Goal: Transaction & Acquisition: Book appointment/travel/reservation

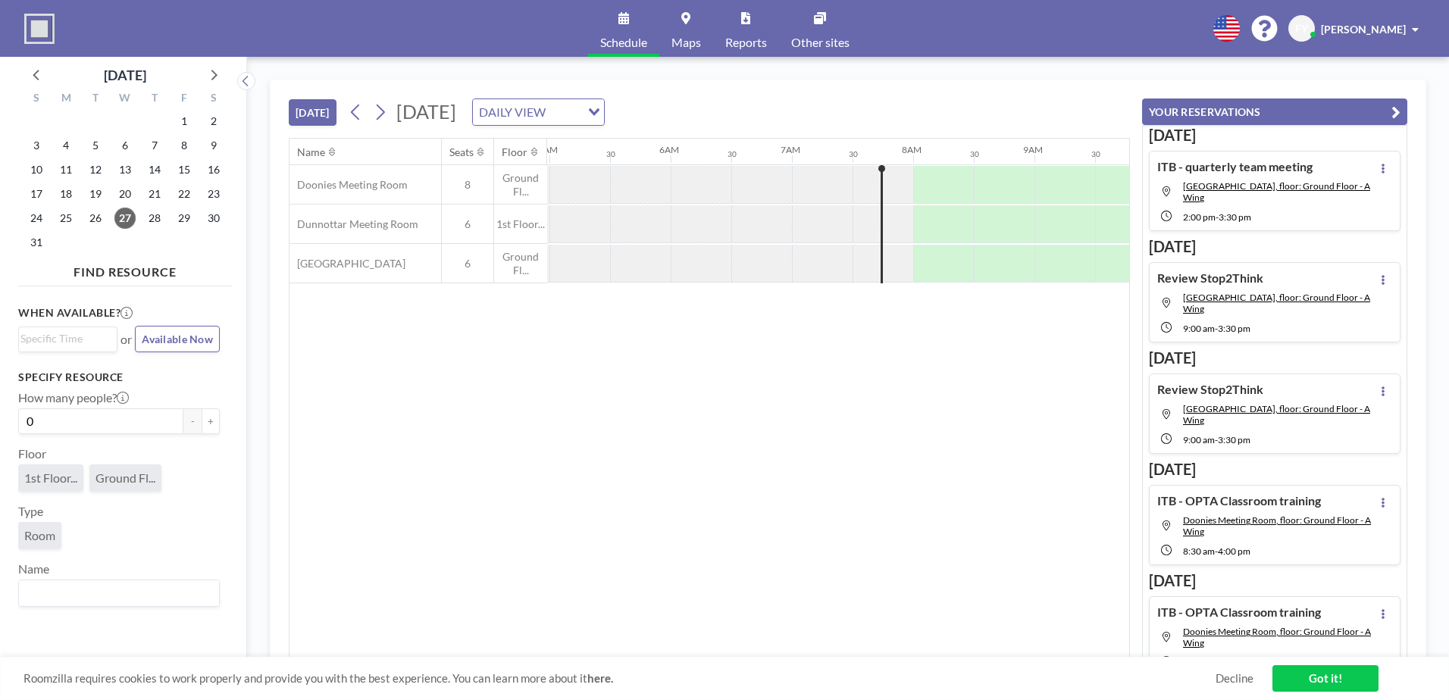
scroll to position [0, 849]
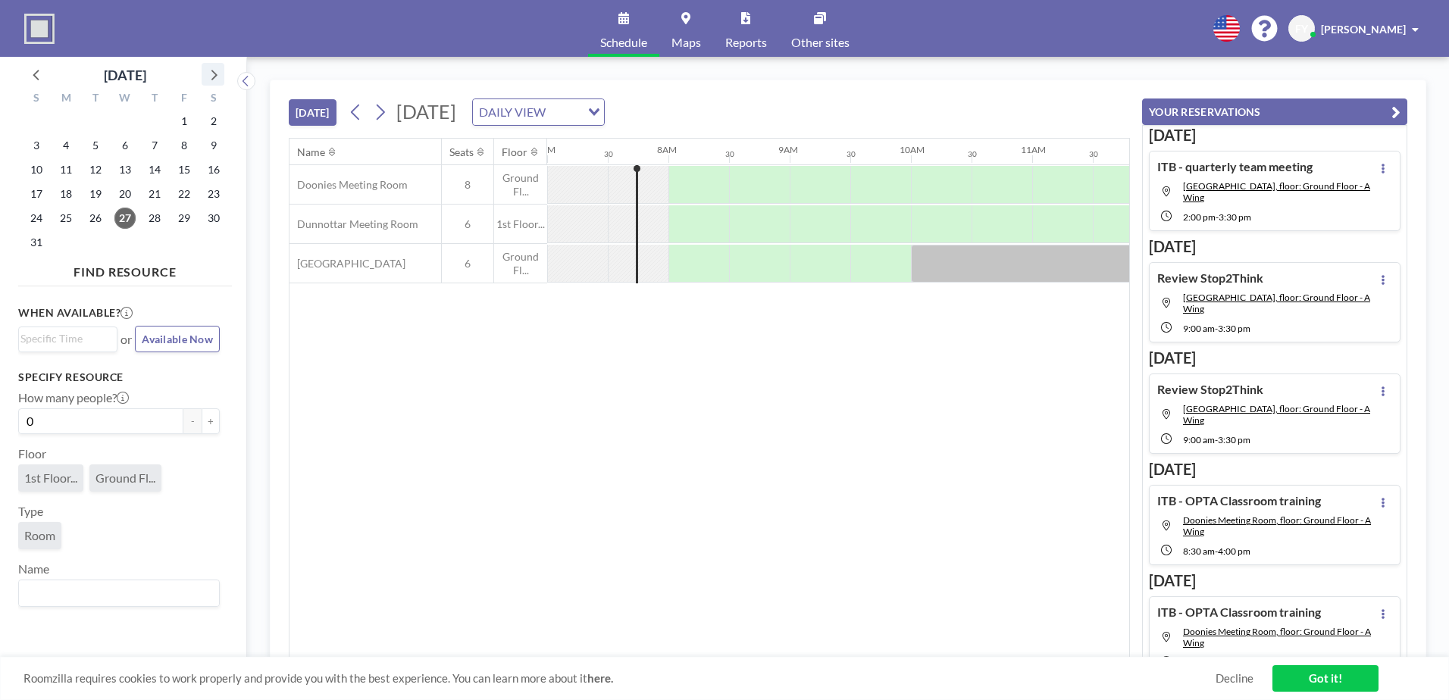
click at [211, 71] on icon at bounding box center [213, 74] width 20 height 20
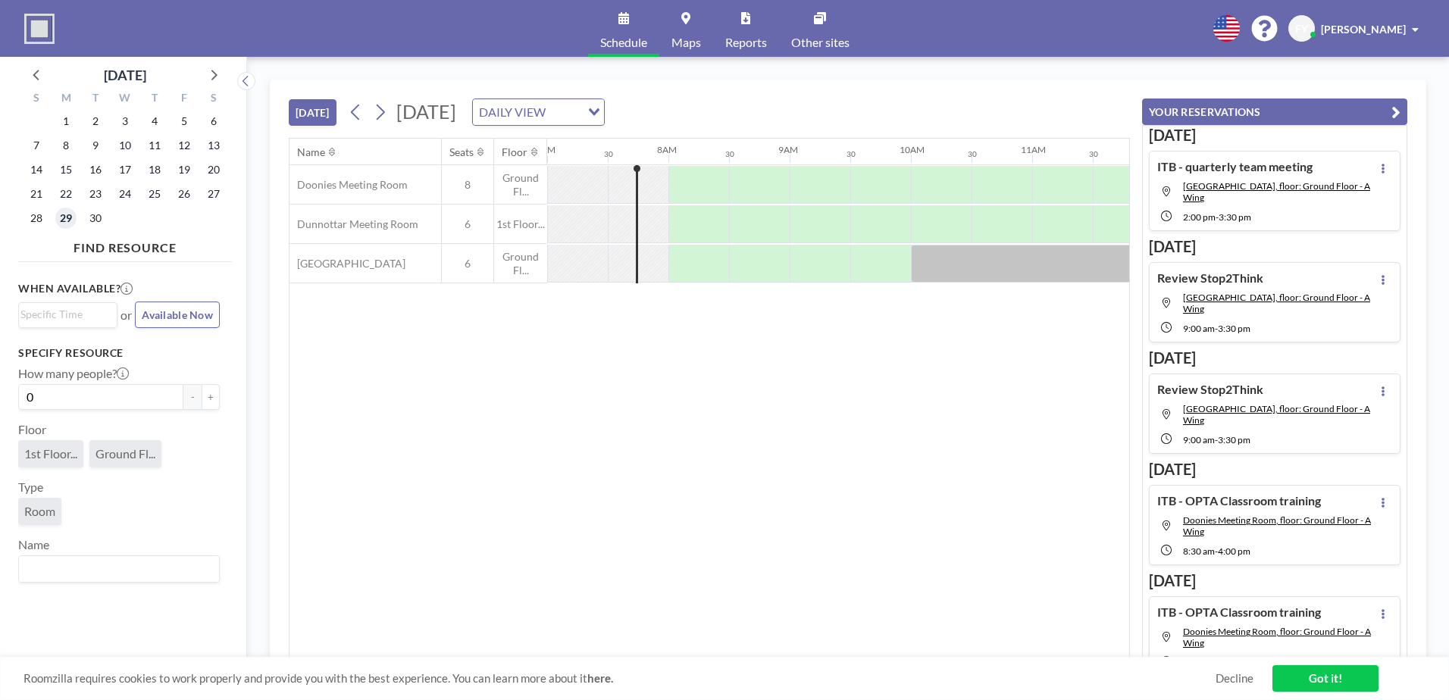
click at [61, 221] on span "29" at bounding box center [65, 218] width 21 height 21
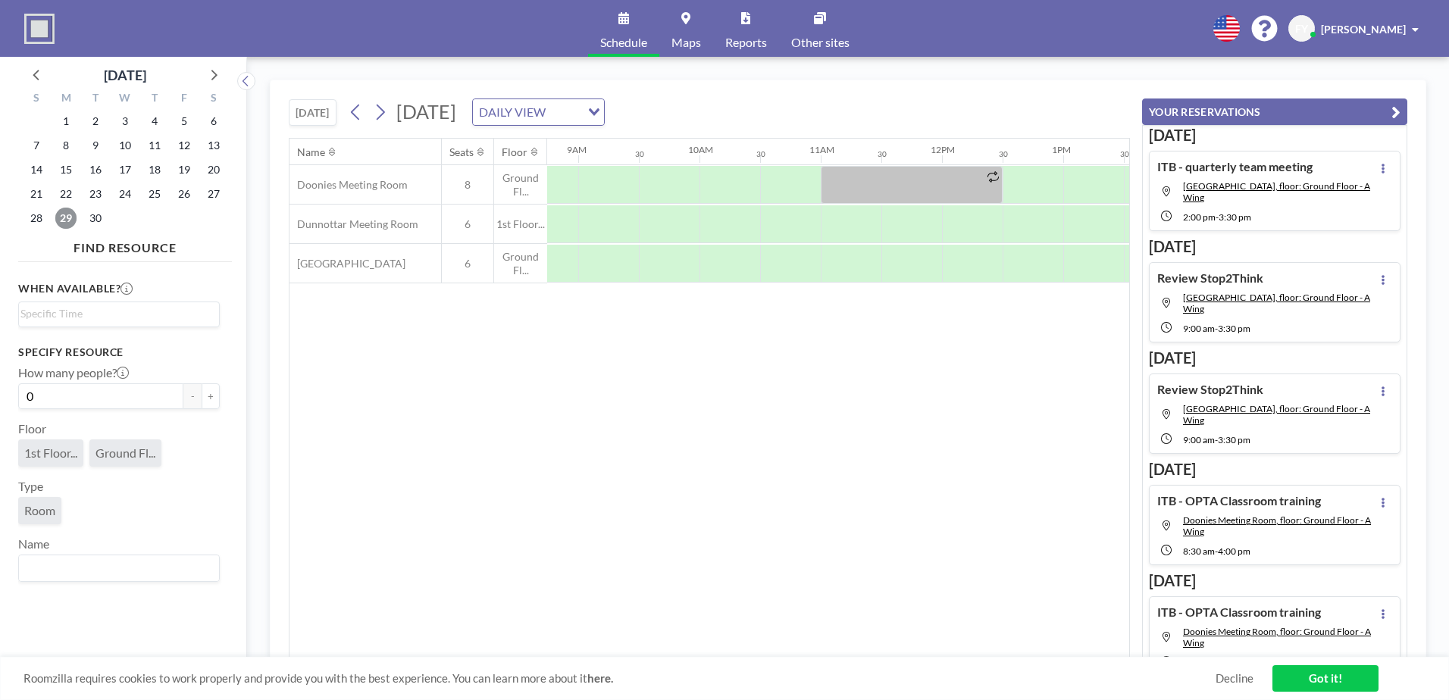
scroll to position [0, 1054]
click at [609, 270] on div at bounding box center [614, 264] width 61 height 38
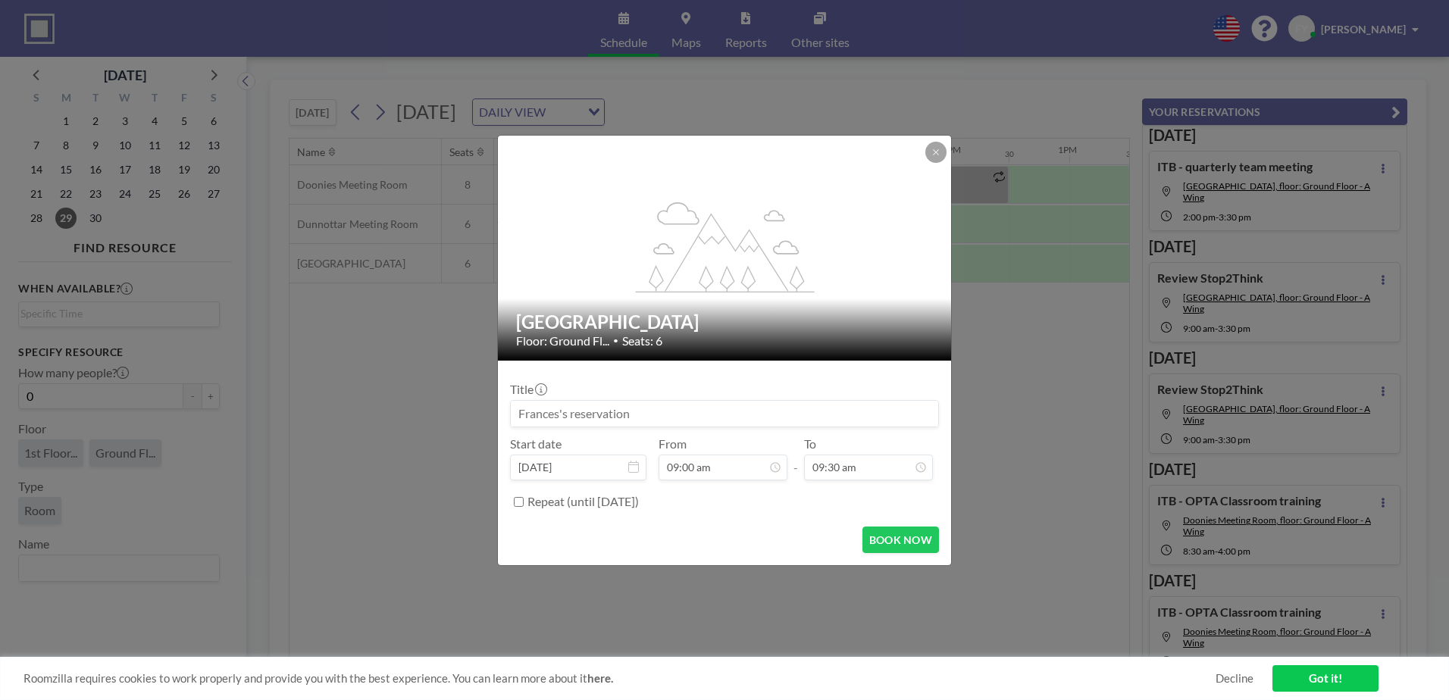
scroll to position [81, 0]
drag, startPoint x: 638, startPoint y: 413, endPoint x: 469, endPoint y: 417, distance: 169.1
click at [469, 417] on div "flex-grow: 1.2; [GEOGRAPHIC_DATA] Floor: Ground Fl... • Seats: 6 Title Start da…" at bounding box center [724, 350] width 1449 height 700
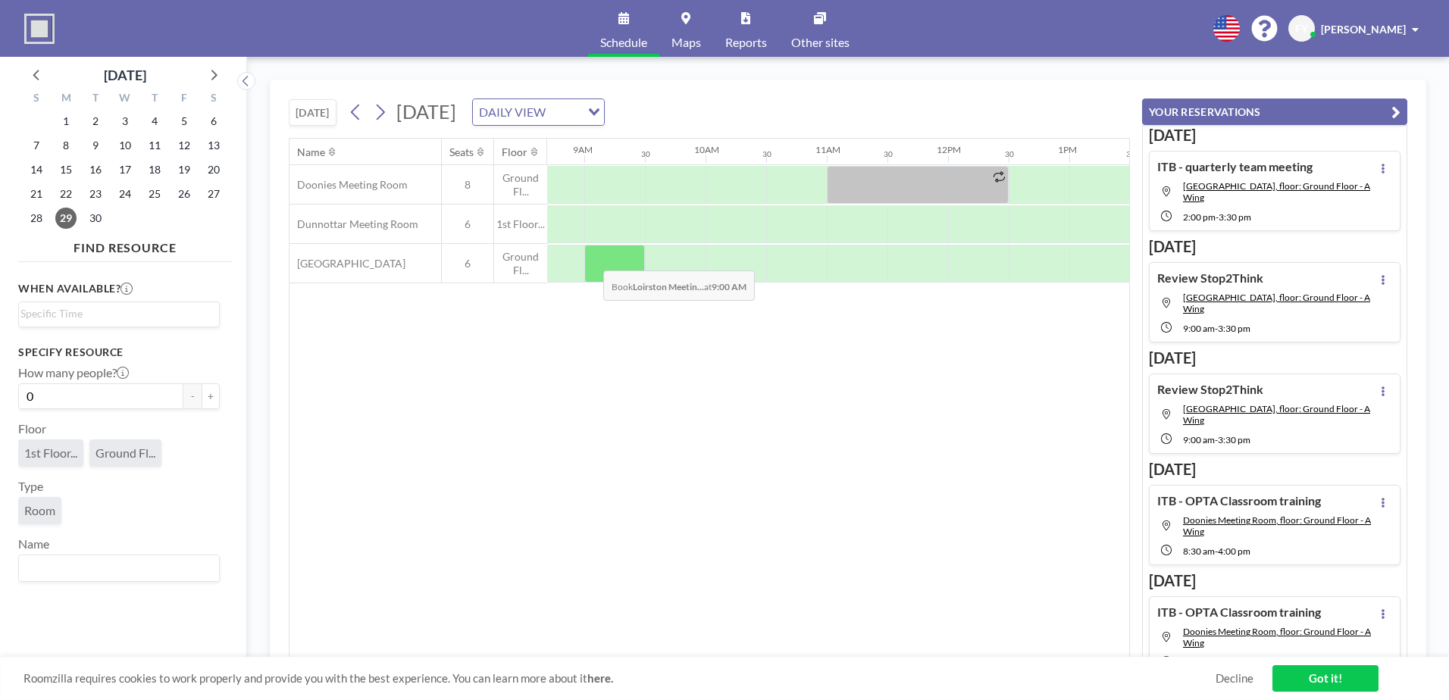
click at [591, 259] on div at bounding box center [614, 264] width 61 height 38
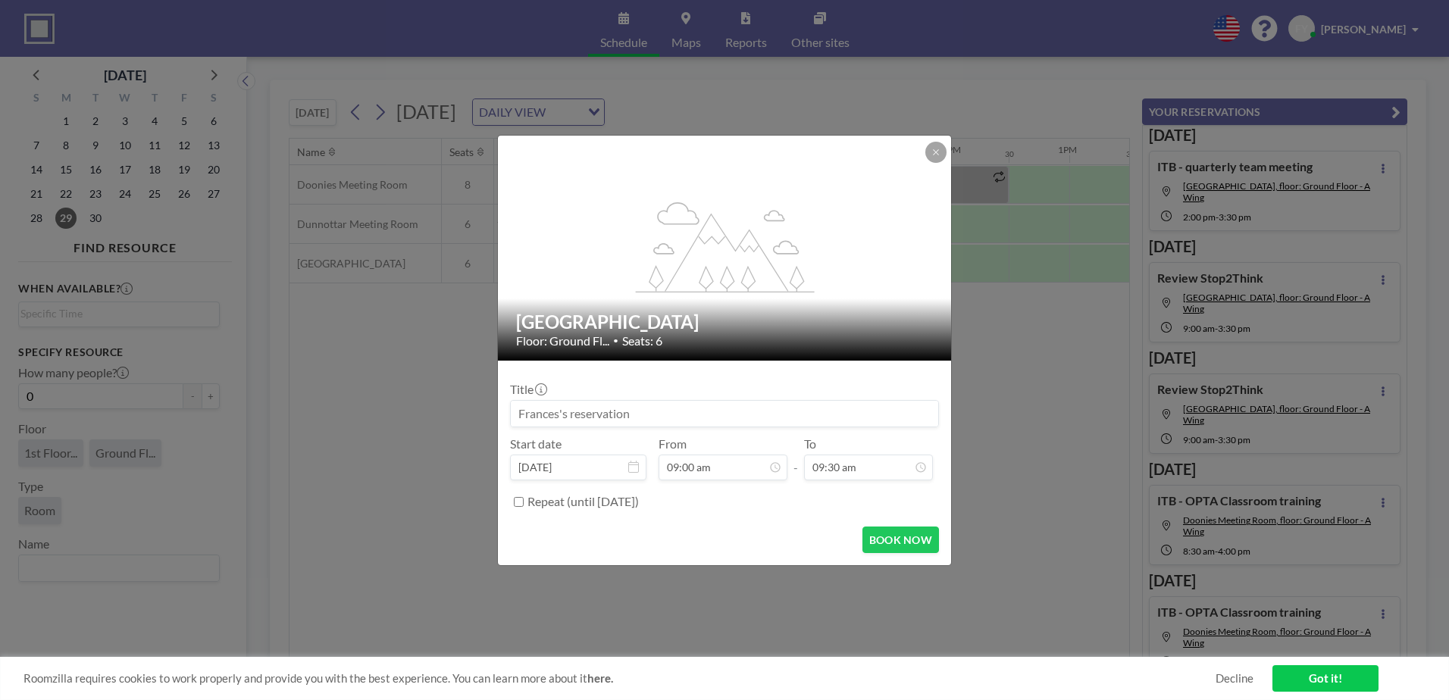
click at [626, 415] on input at bounding box center [725, 414] width 428 height 26
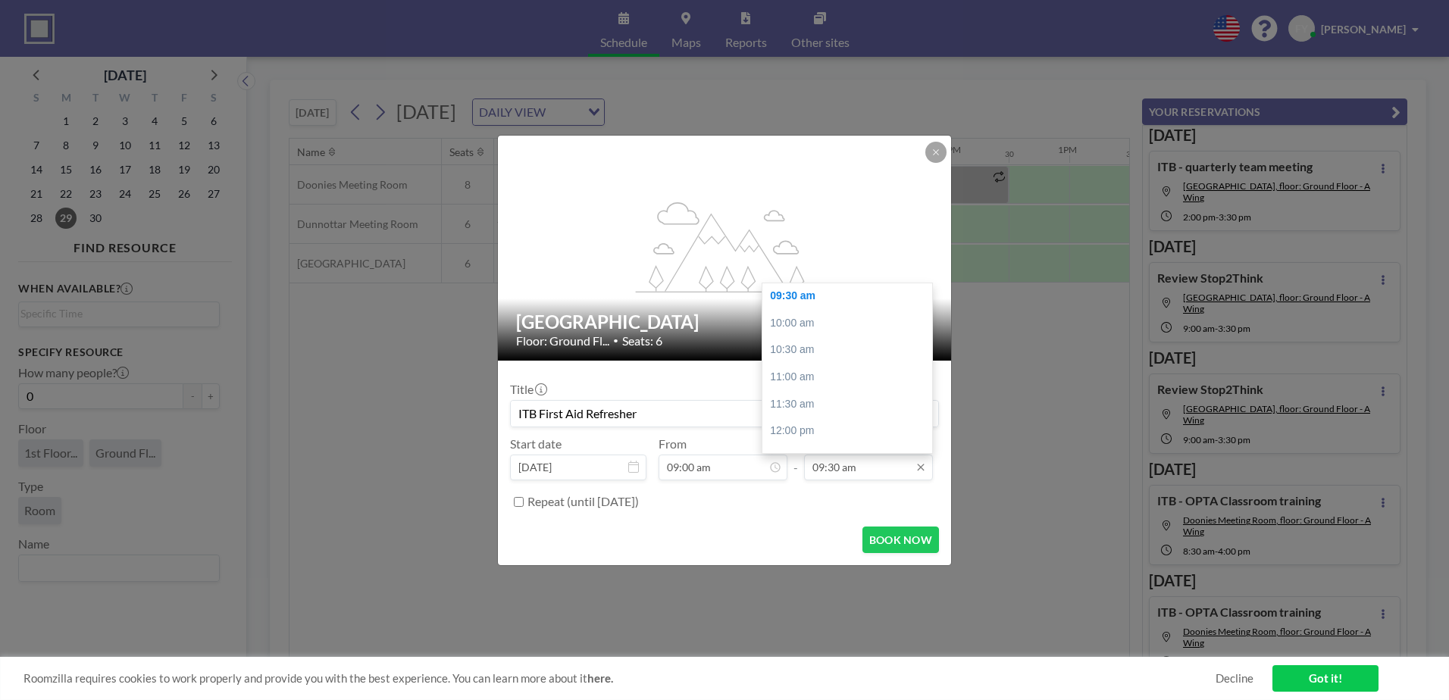
type input "ITB First Aid Refresher"
click at [894, 461] on input "09:30 am" at bounding box center [868, 468] width 129 height 26
click at [858, 409] on div "04:00 pm" at bounding box center [851, 419] width 177 height 27
type input "04:00 pm"
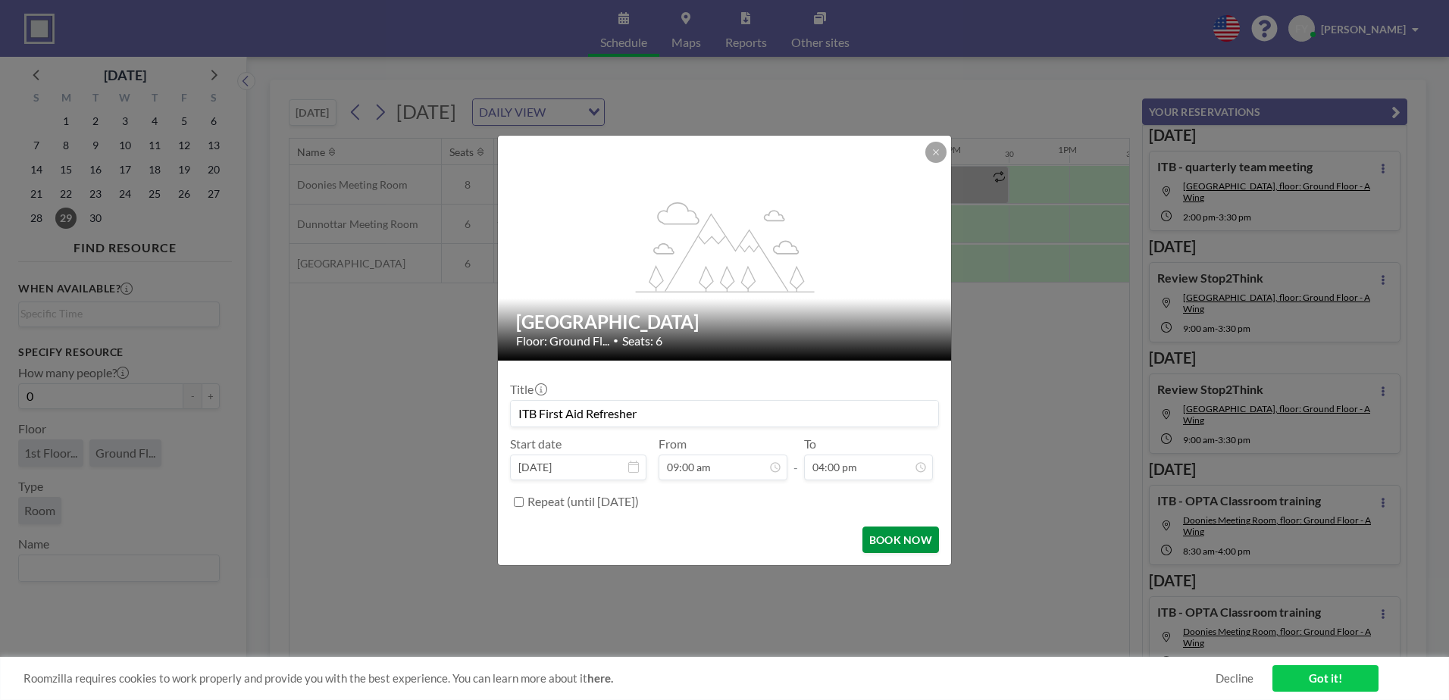
scroll to position [432, 0]
click at [907, 536] on button "BOOK NOW" at bounding box center [901, 540] width 77 height 27
